Goal: Use online tool/utility

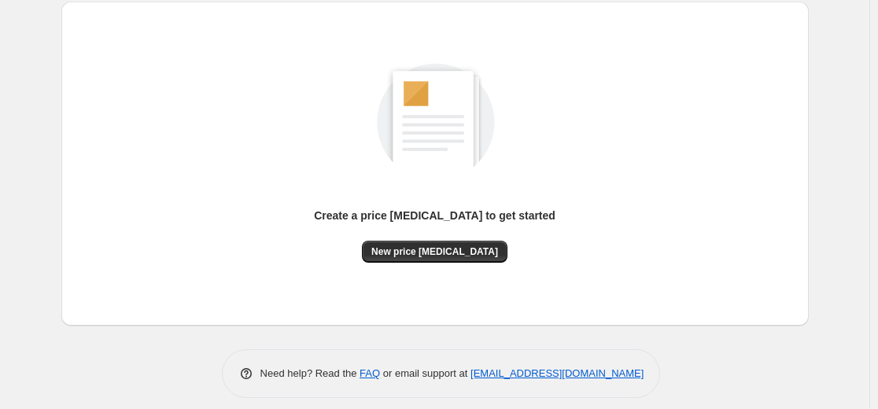
scroll to position [180, 0]
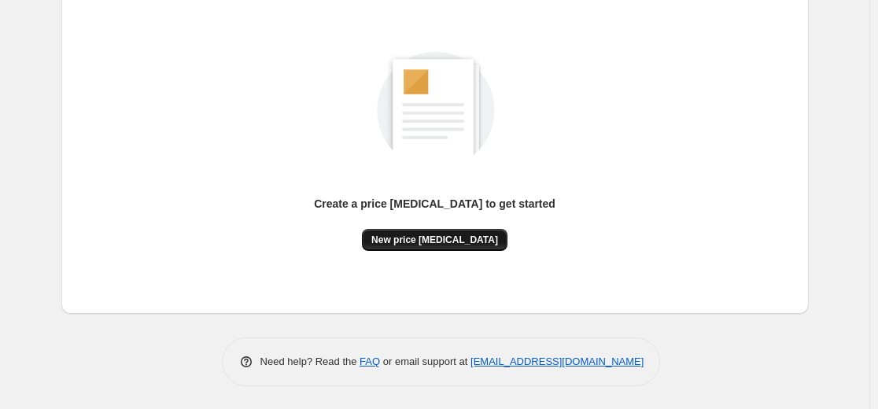
click at [434, 249] on button "New price [MEDICAL_DATA]" at bounding box center [435, 240] width 146 height 22
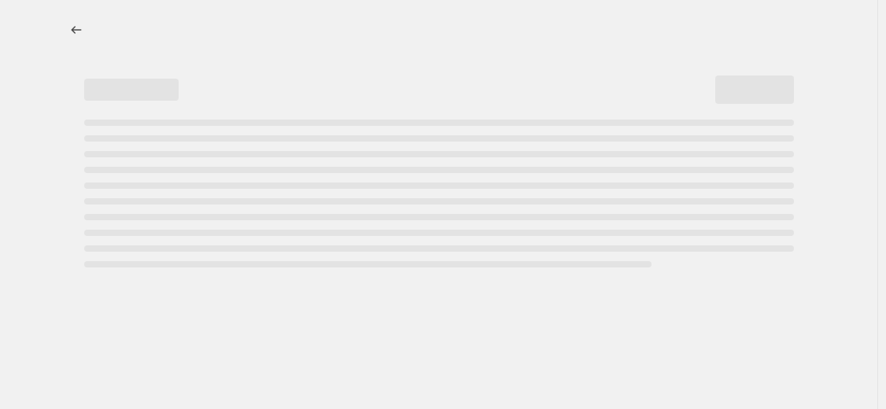
select select "percentage"
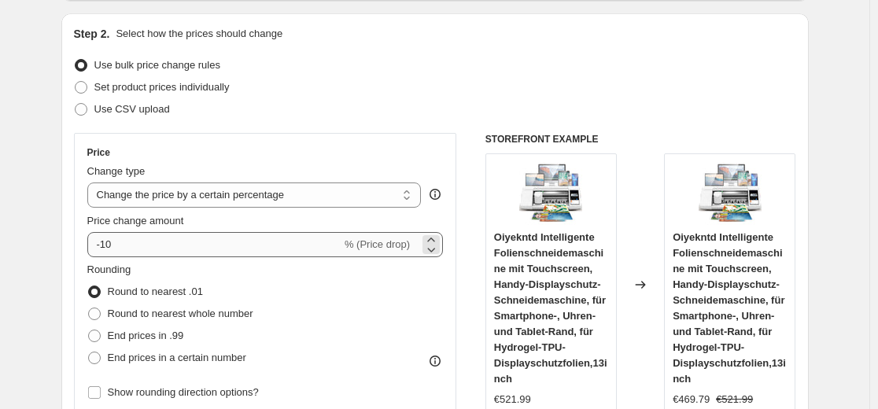
scroll to position [157, 0]
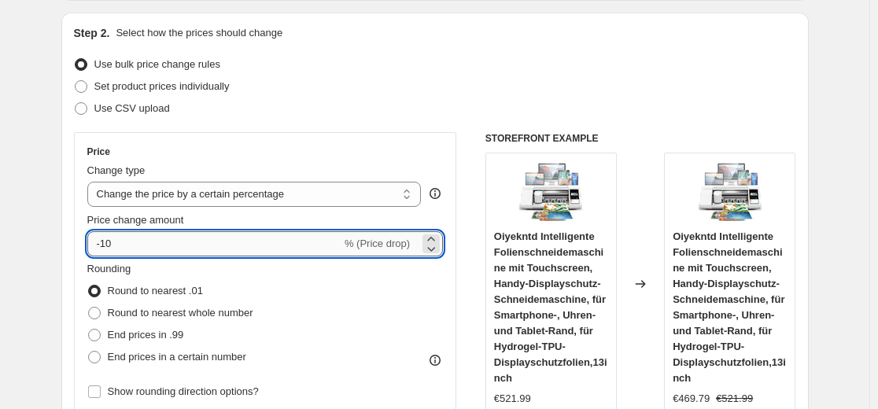
click at [201, 254] on input "-10" at bounding box center [214, 243] width 254 height 25
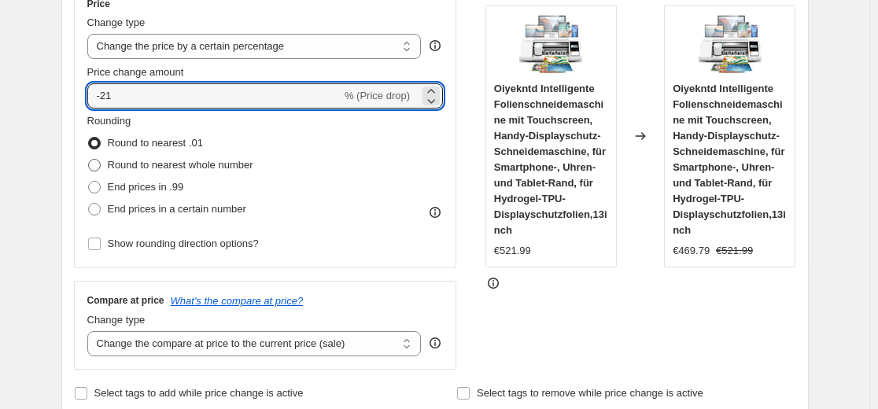
scroll to position [236, 0]
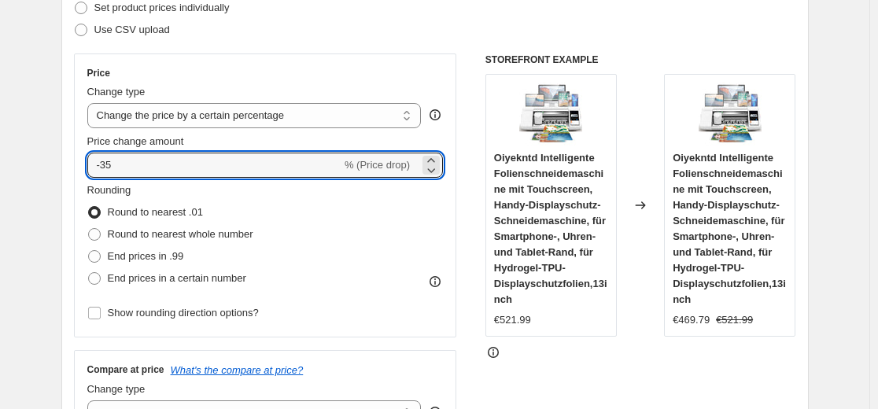
type input "-35"
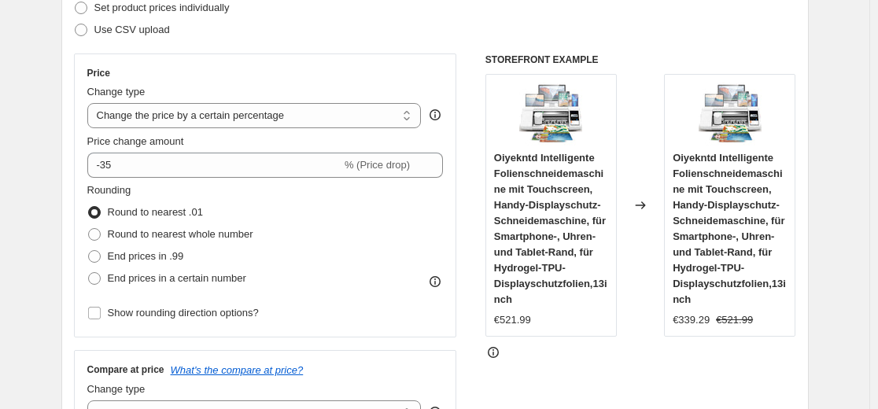
click at [260, 58] on div "Price Change type Change the price to a certain amount Change the price by a ce…" at bounding box center [265, 196] width 383 height 284
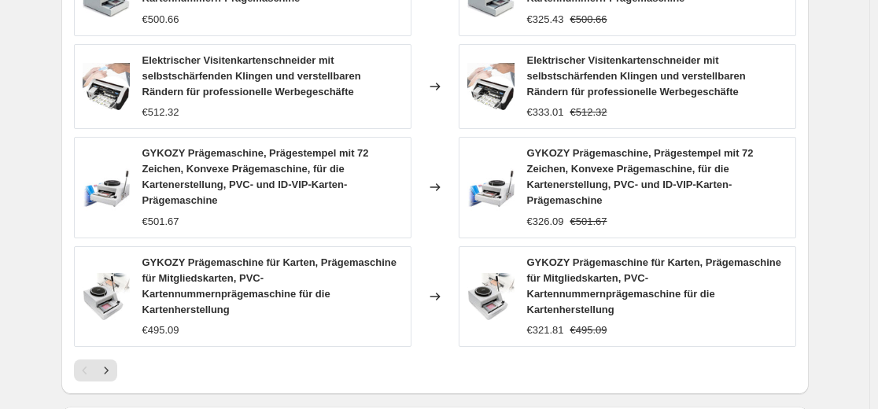
scroll to position [1180, 0]
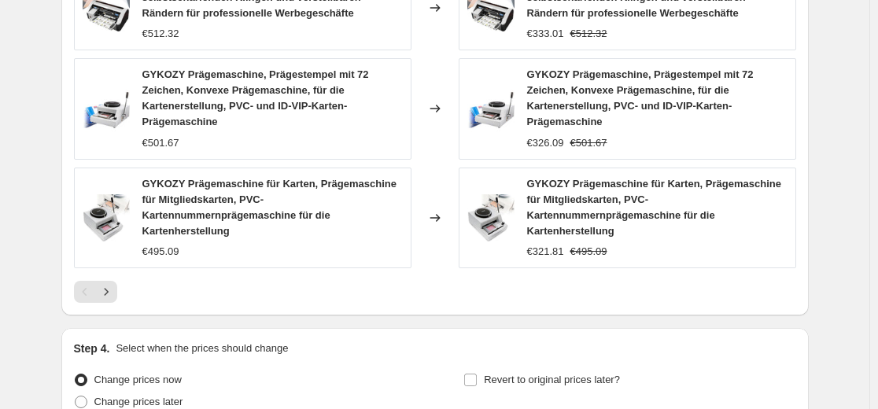
click at [114, 290] on icon "Next" at bounding box center [106, 292] width 16 height 16
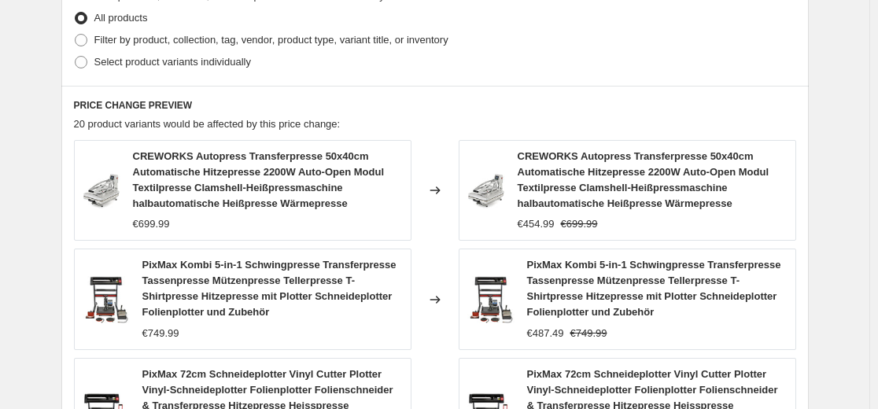
scroll to position [787, 0]
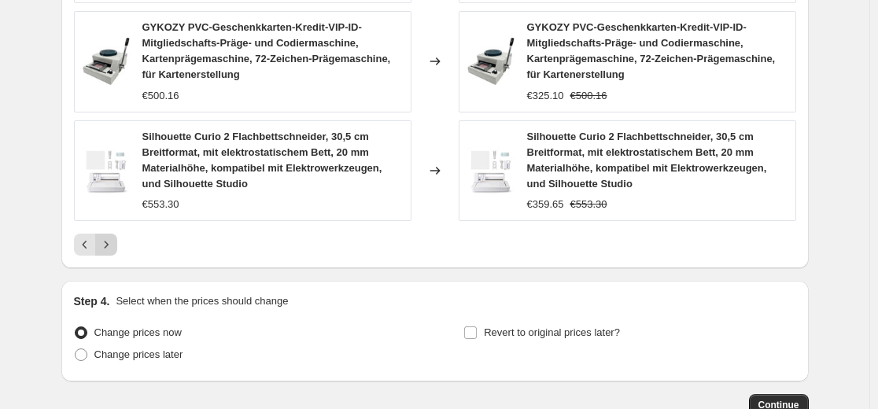
click at [113, 237] on icon "Next" at bounding box center [106, 245] width 16 height 16
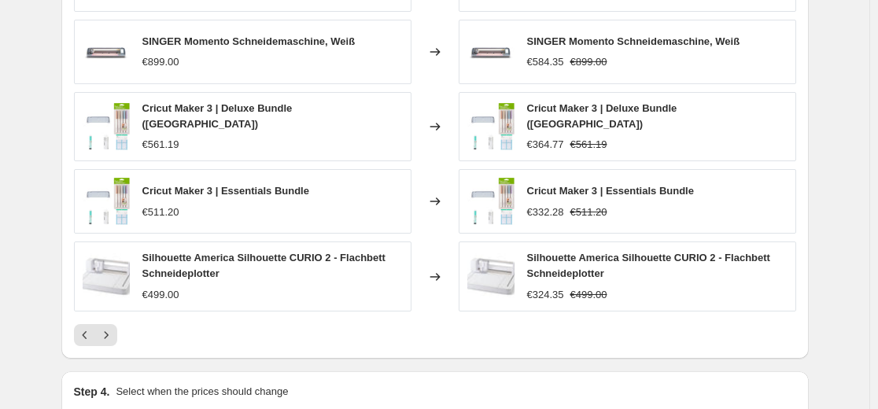
scroll to position [1007, 0]
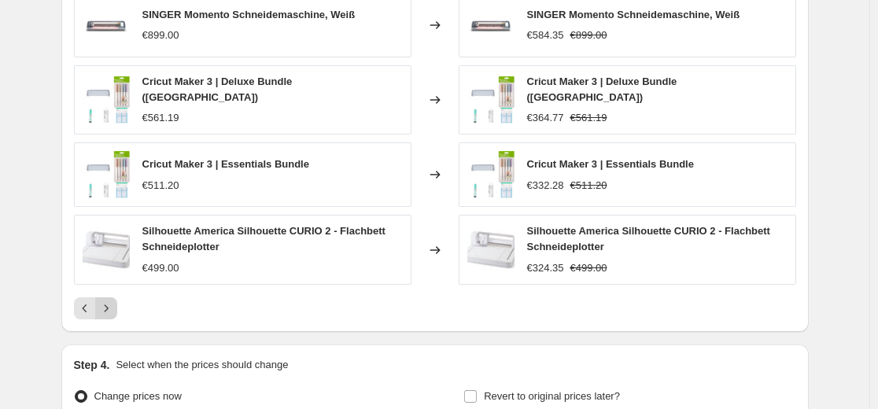
click at [109, 297] on button "Next" at bounding box center [106, 308] width 22 height 22
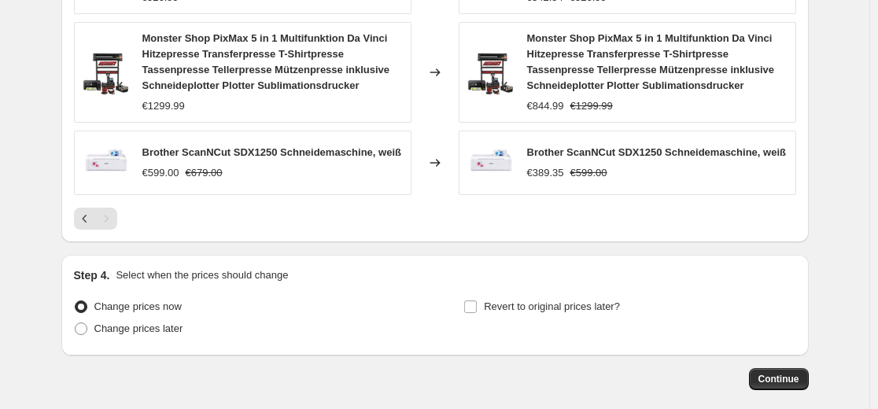
scroll to position [1290, 0]
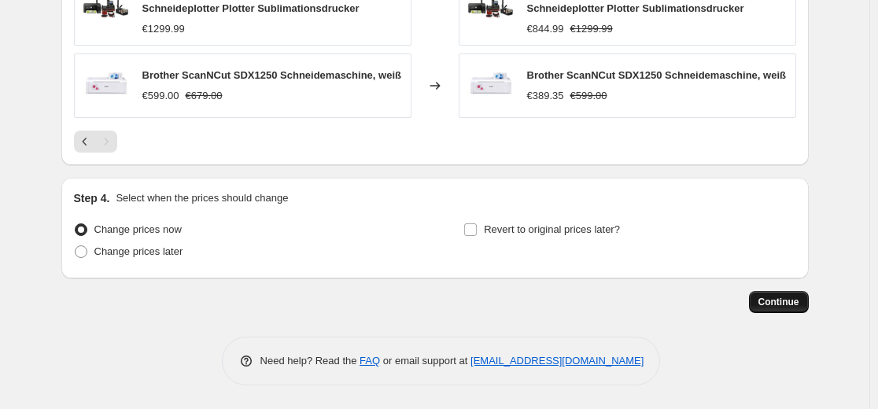
click at [772, 296] on button "Continue" at bounding box center [779, 302] width 60 height 22
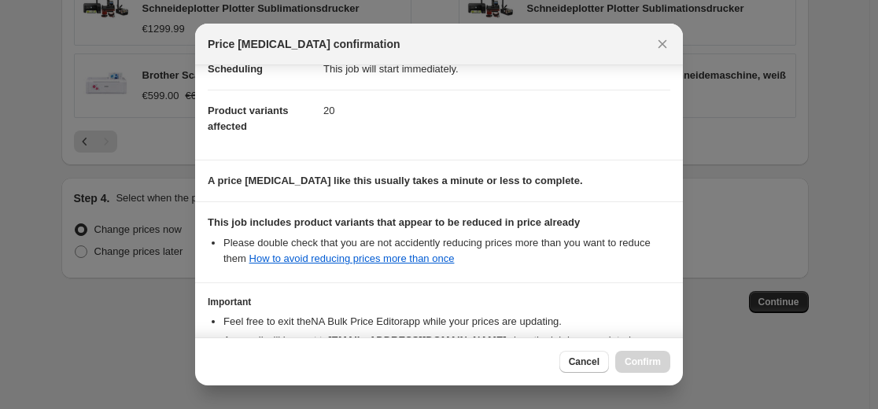
scroll to position [253, 0]
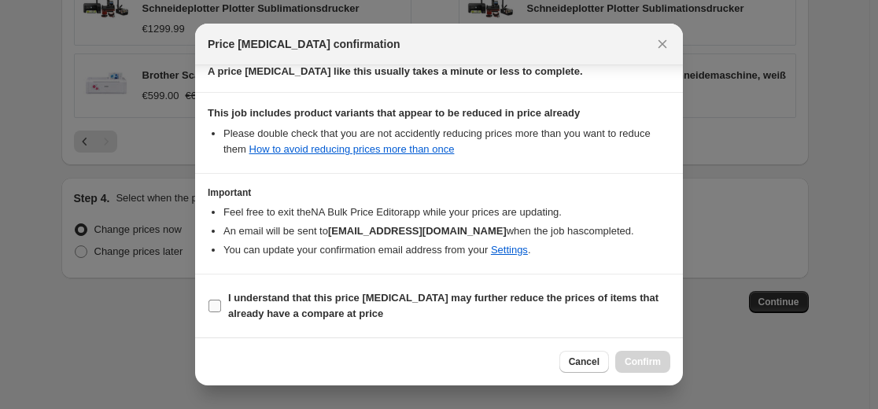
click at [418, 297] on b "I understand that this price [MEDICAL_DATA] may further reduce the prices of it…" at bounding box center [443, 306] width 430 height 28
click at [221, 300] on input "I understand that this price [MEDICAL_DATA] may further reduce the prices of it…" at bounding box center [215, 306] width 13 height 13
checkbox input "true"
click at [653, 353] on button "Confirm" at bounding box center [642, 362] width 55 height 22
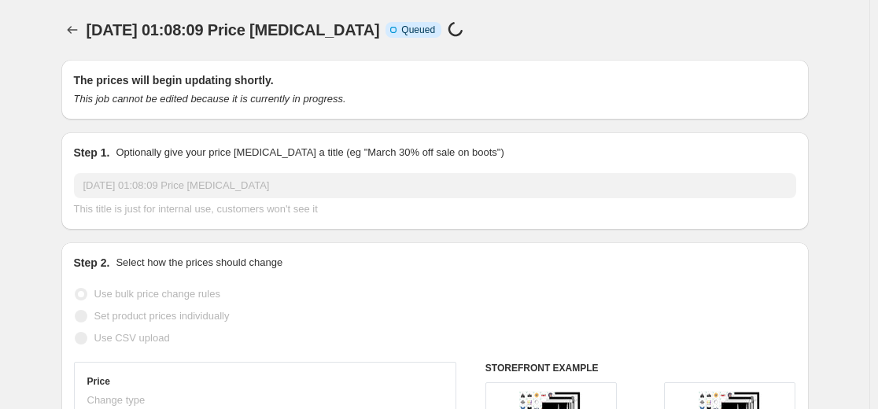
scroll to position [1290, 0]
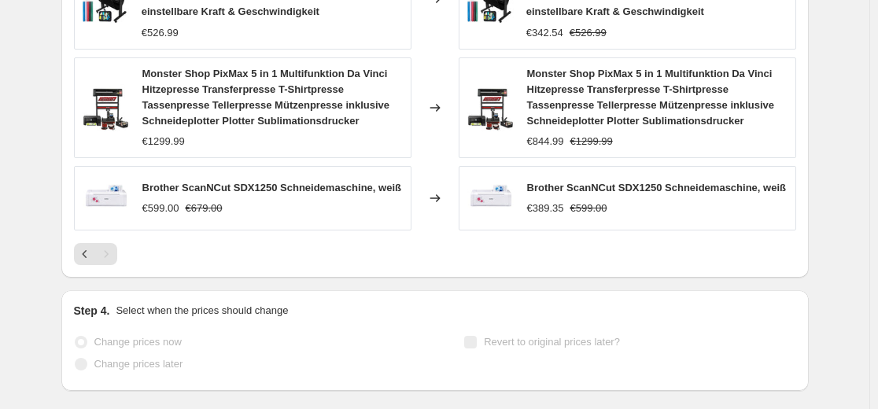
select select "percentage"
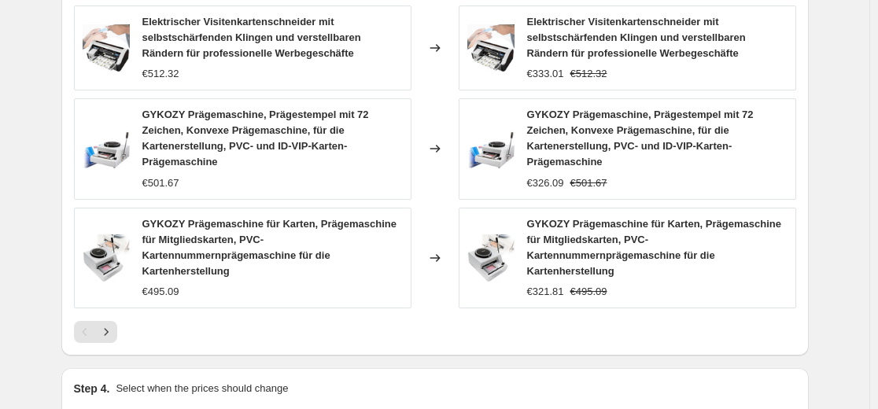
scroll to position [0, 0]
